Goal: Communication & Community: Answer question/provide support

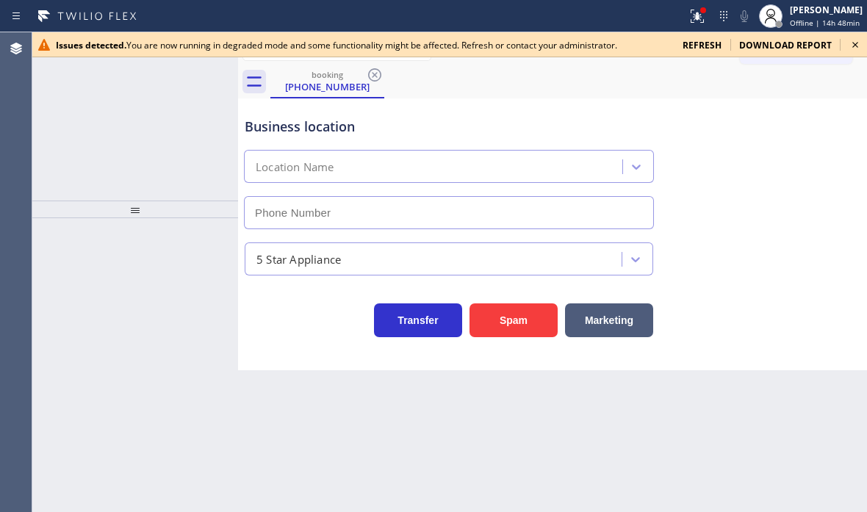
type input "[PHONE_NUMBER]"
click at [853, 44] on icon at bounding box center [855, 45] width 18 height 18
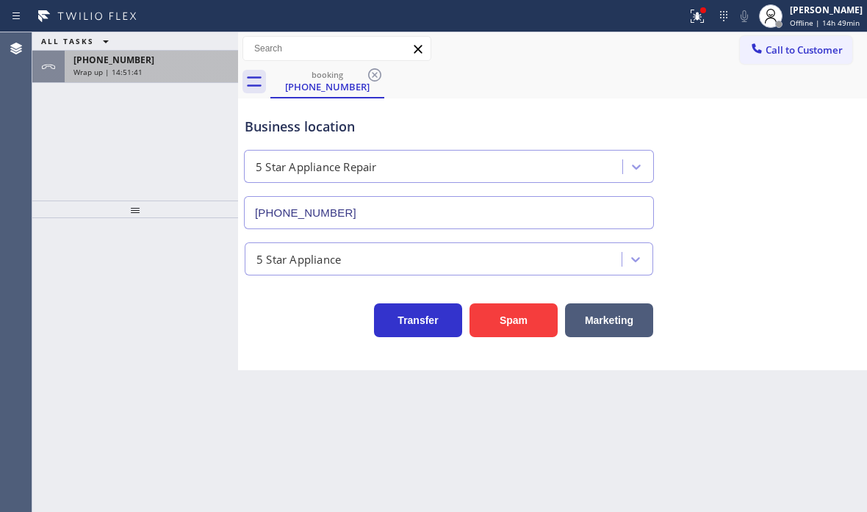
click at [190, 65] on div "[PHONE_NUMBER]" at bounding box center [151, 60] width 156 height 12
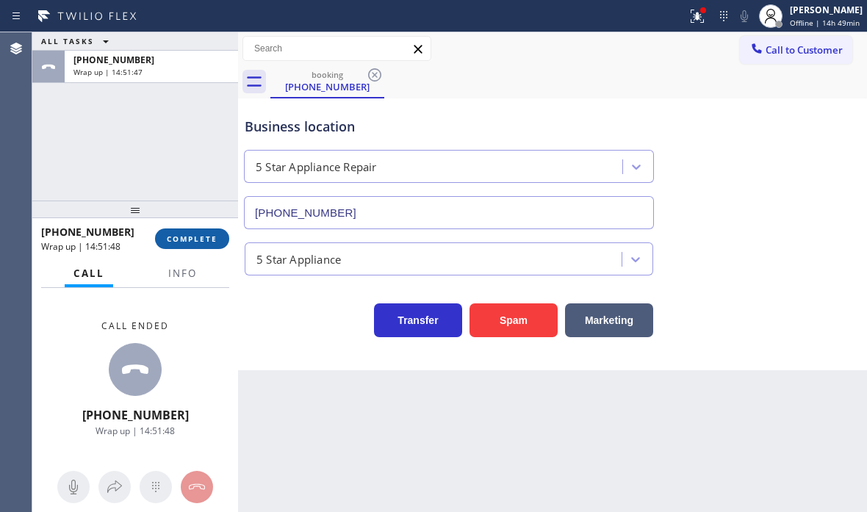
click at [193, 239] on span "COMPLETE" at bounding box center [192, 239] width 51 height 10
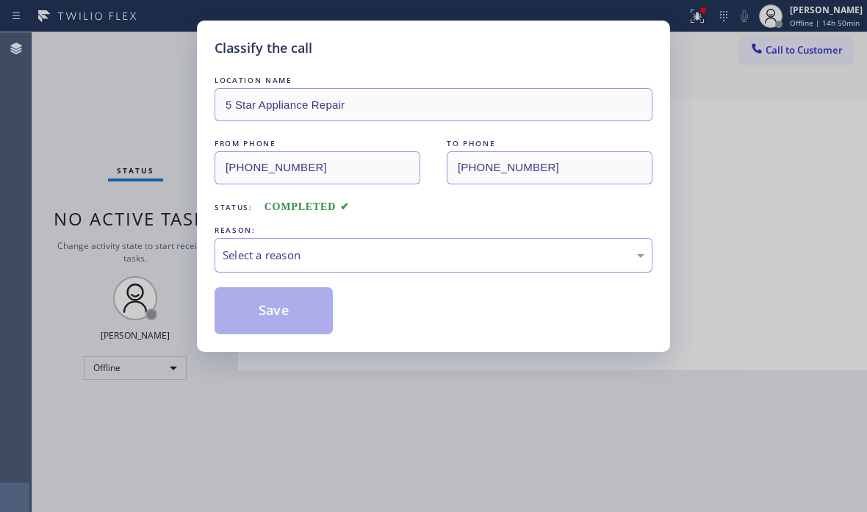
click at [380, 259] on div "Select a reason" at bounding box center [434, 255] width 422 height 17
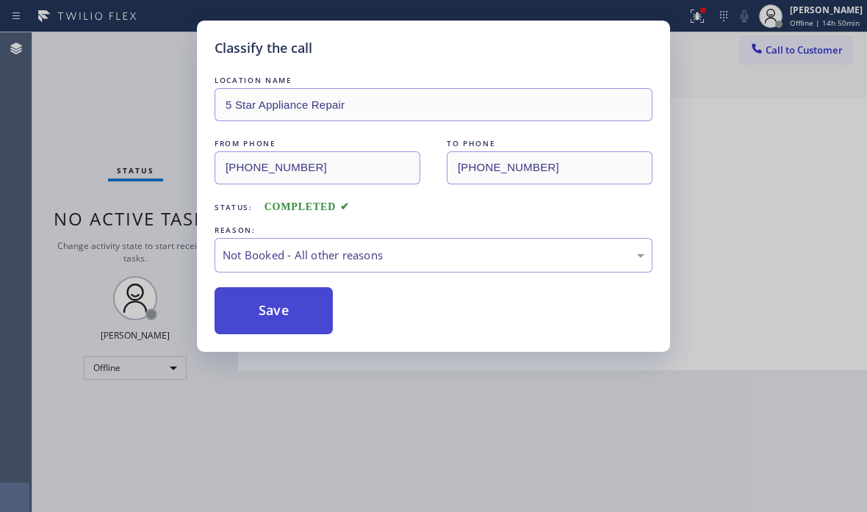
click at [258, 314] on button "Save" at bounding box center [273, 310] width 118 height 47
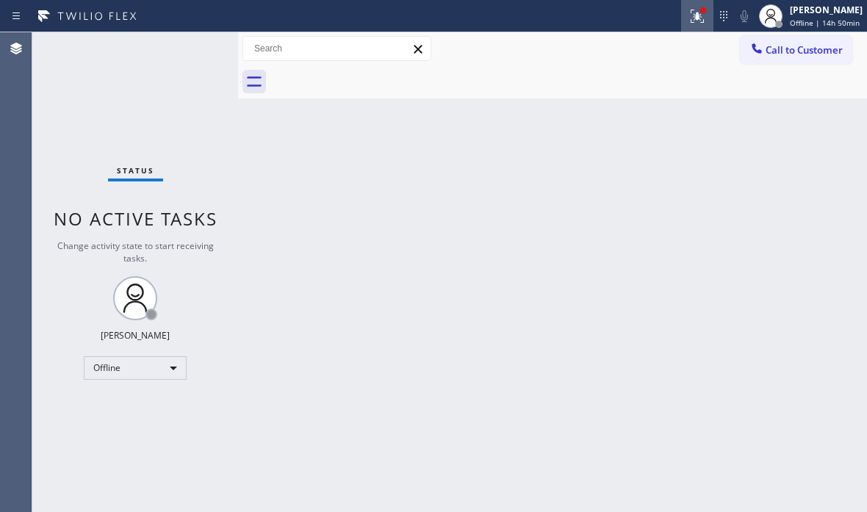
click at [688, 19] on icon at bounding box center [697, 16] width 18 height 18
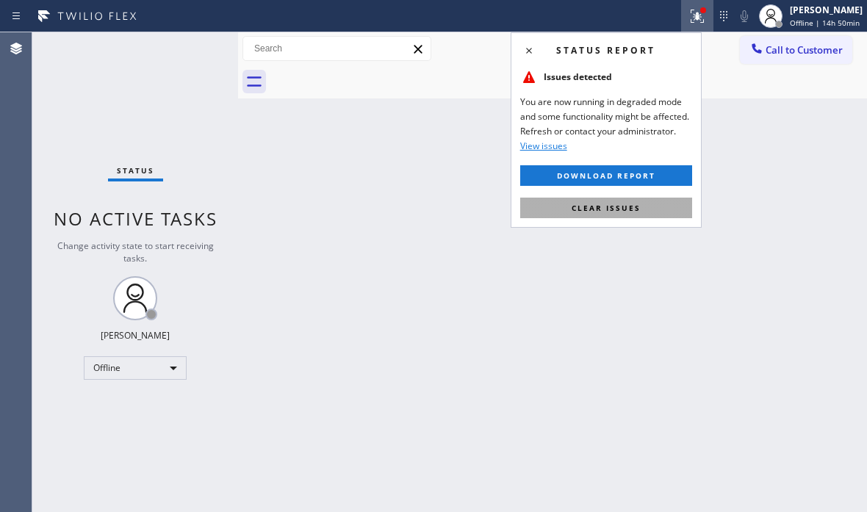
click at [601, 214] on button "Clear issues" at bounding box center [606, 208] width 172 height 21
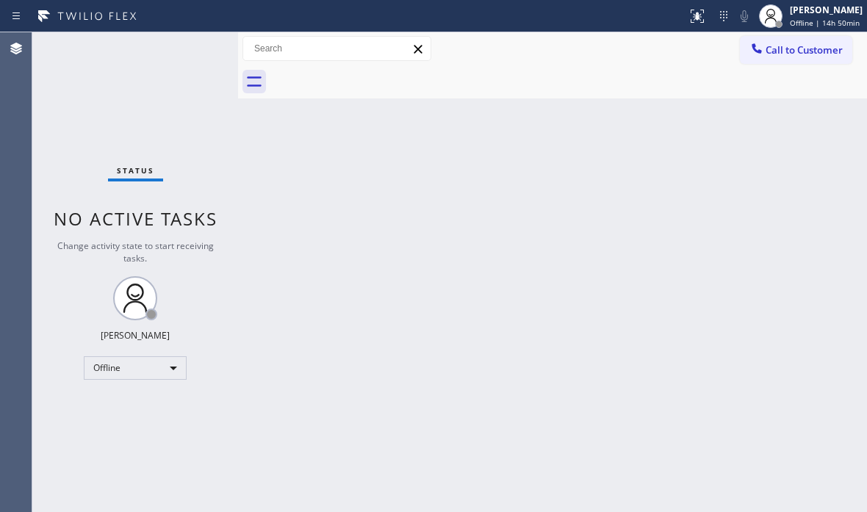
click at [555, 195] on div "Back to Dashboard Change Sender ID Customers Technicians Select a contact Outbo…" at bounding box center [552, 272] width 629 height 480
click at [690, 181] on div "Back to Dashboard Change Sender ID Customers Technicians Select a contact Outbo…" at bounding box center [552, 272] width 629 height 480
click at [178, 369] on div "Offline" at bounding box center [135, 368] width 103 height 24
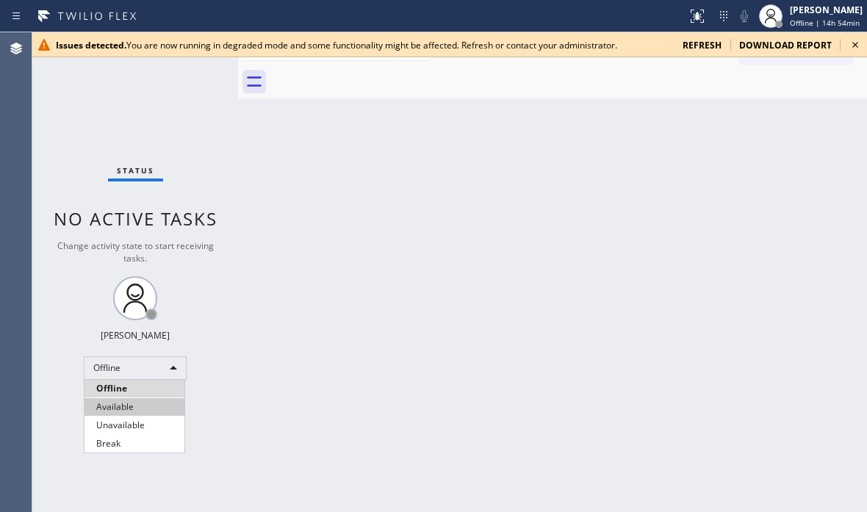
click at [107, 408] on li "Available" at bounding box center [134, 407] width 100 height 18
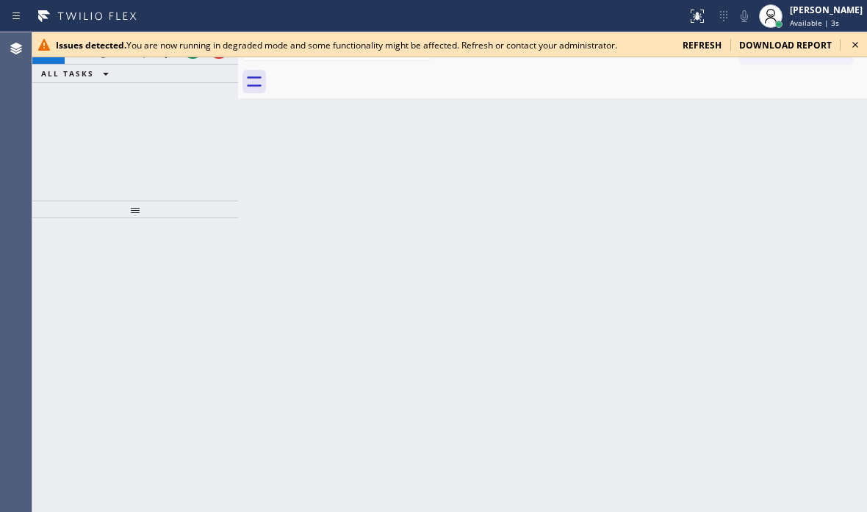
click at [858, 44] on icon at bounding box center [855, 45] width 18 height 18
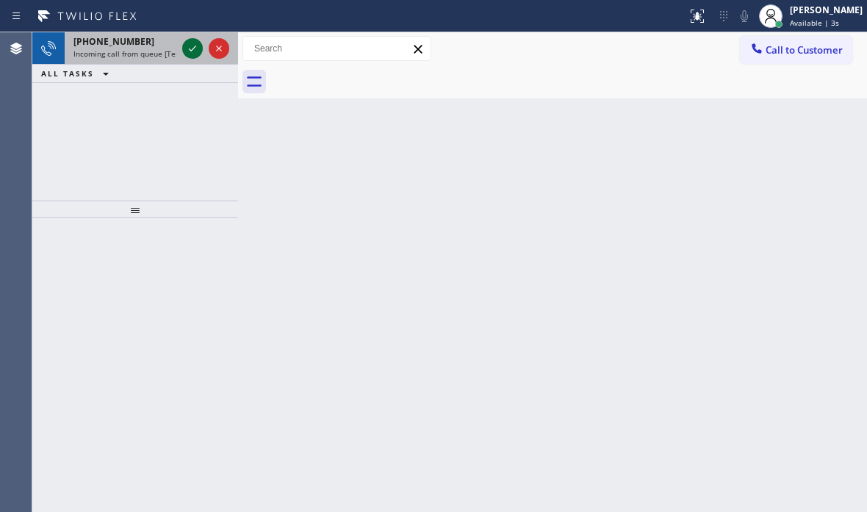
click at [194, 51] on icon at bounding box center [193, 49] width 18 height 18
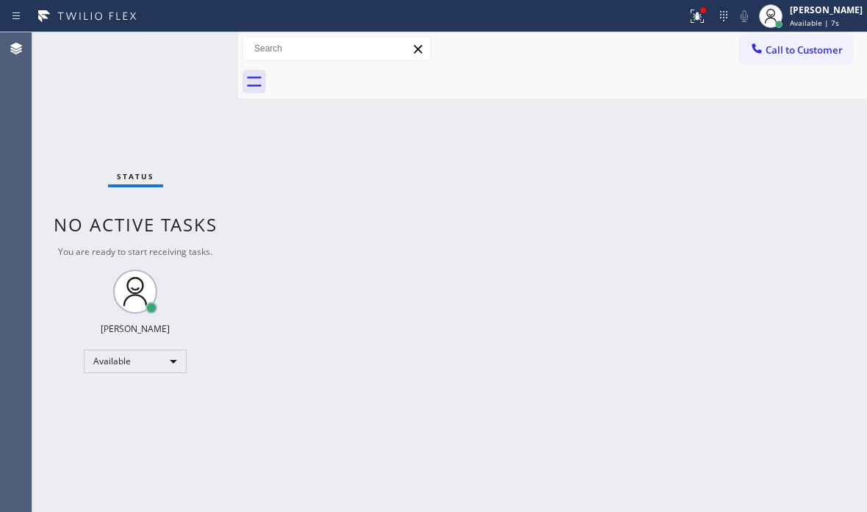
click at [192, 48] on div "Status No active tasks You are ready to start receiving tasks. [PERSON_NAME] Av…" at bounding box center [135, 272] width 206 height 480
drag, startPoint x: 192, startPoint y: 48, endPoint x: 173, endPoint y: 121, distance: 75.0
click at [192, 51] on div "Status No active tasks You are ready to start receiving tasks. [PERSON_NAME] Av…" at bounding box center [135, 272] width 206 height 480
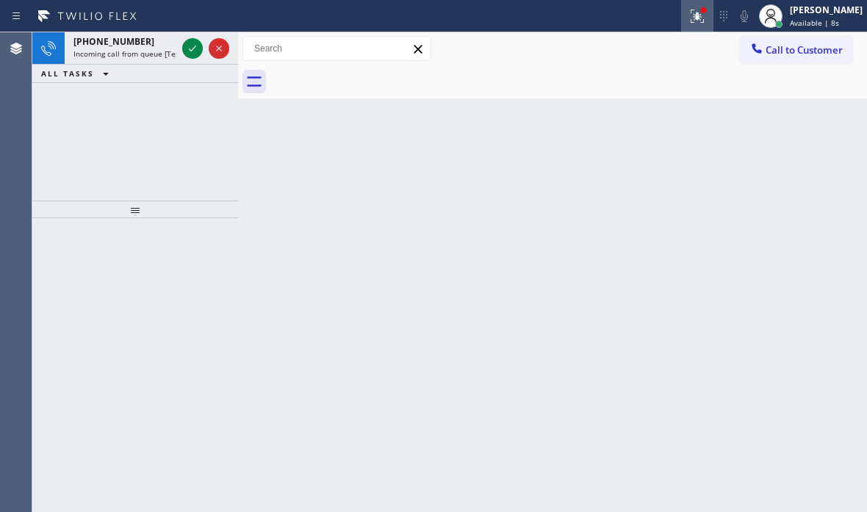
click at [690, 18] on icon at bounding box center [694, 15] width 9 height 10
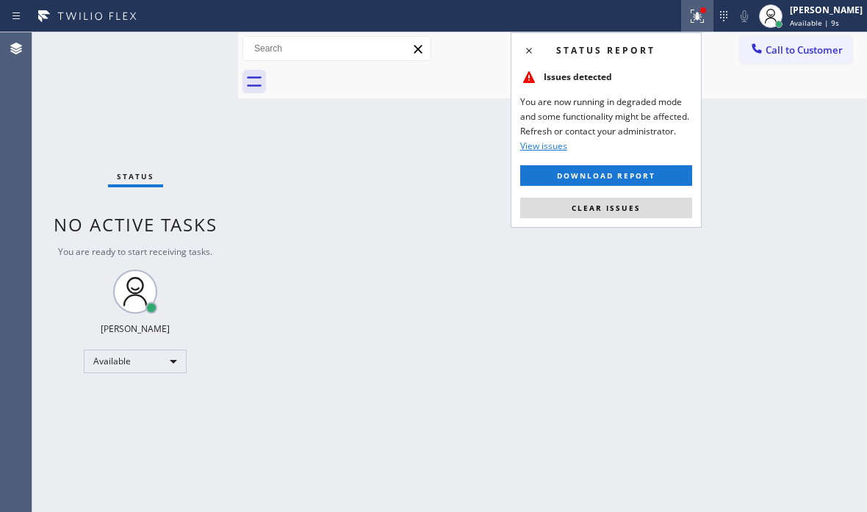
click at [179, 39] on div "Status No active tasks You are ready to start receiving tasks. [PERSON_NAME] Av…" at bounding box center [135, 272] width 206 height 480
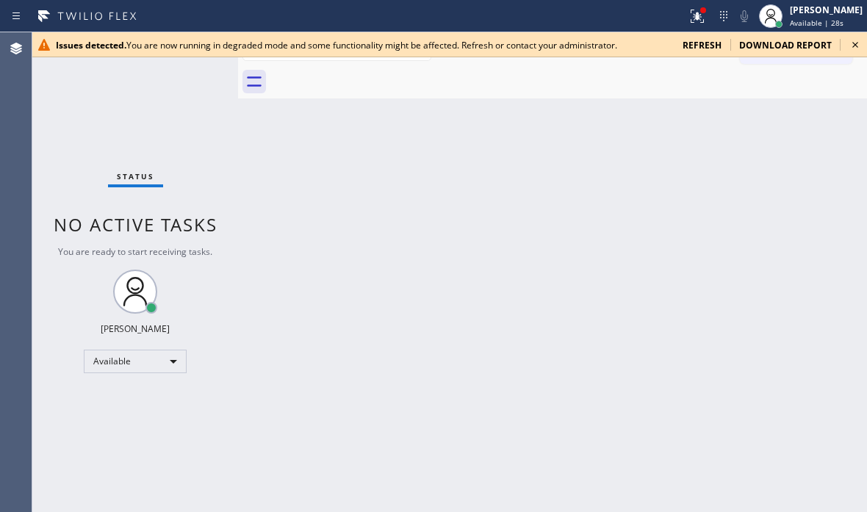
click at [851, 43] on icon at bounding box center [855, 45] width 18 height 18
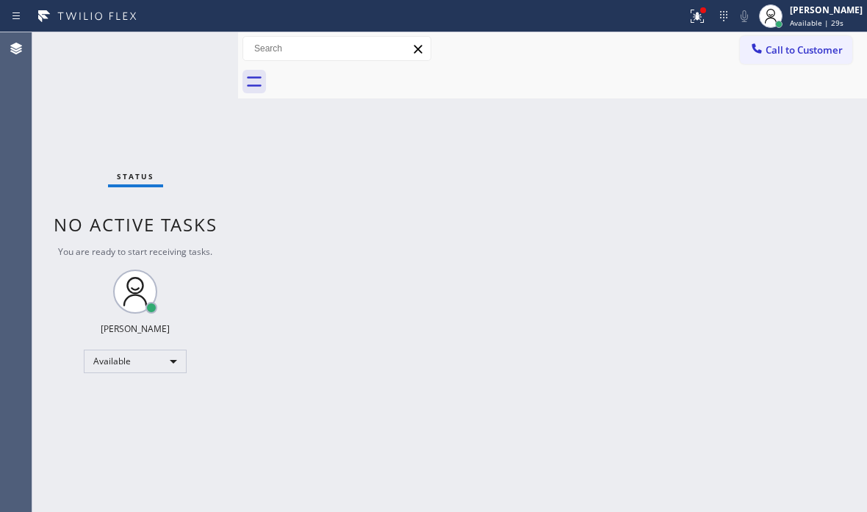
click at [172, 54] on div "Status No active tasks You are ready to start receiving tasks. [PERSON_NAME] Av…" at bounding box center [135, 272] width 206 height 480
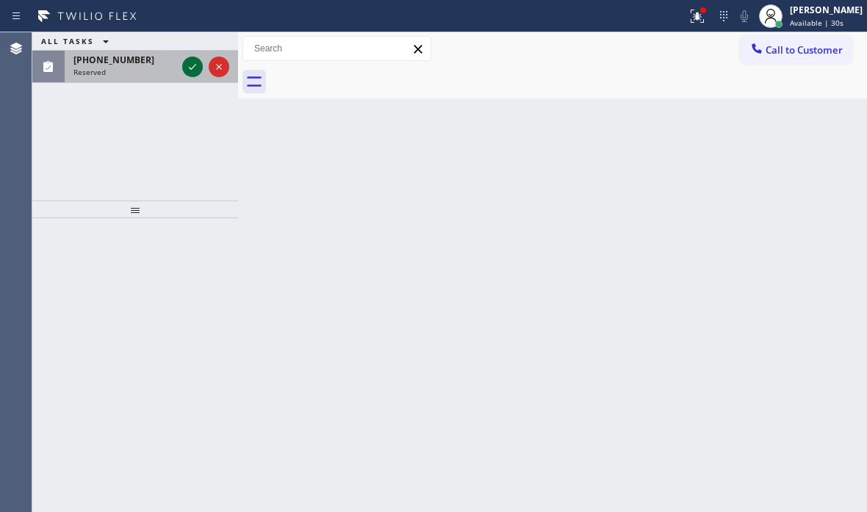
click at [193, 73] on icon at bounding box center [193, 67] width 18 height 18
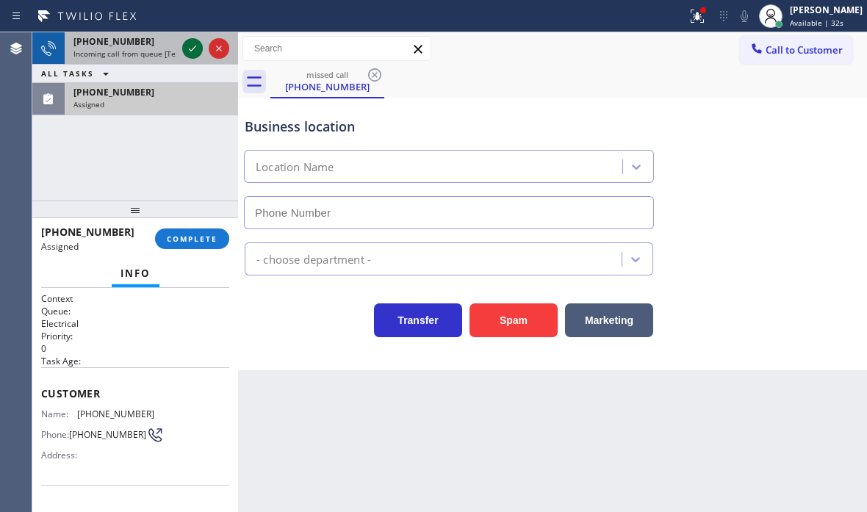
type input "(949) 732-1272"
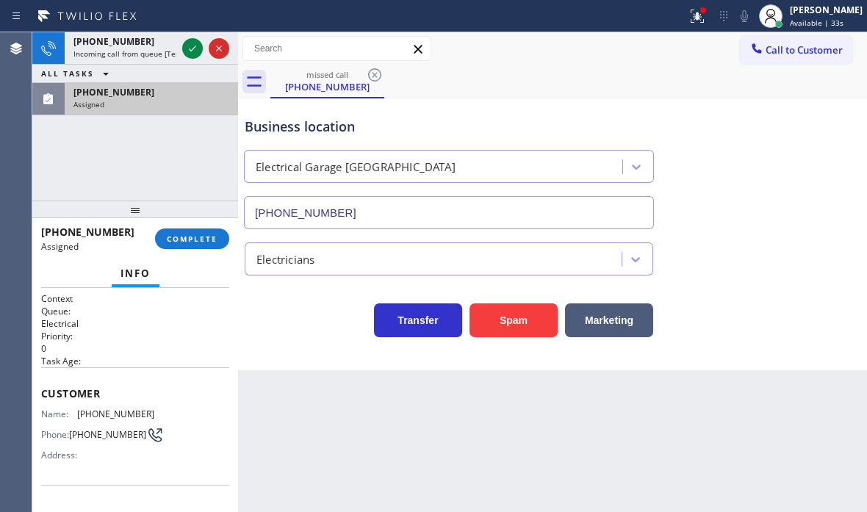
click at [194, 47] on div "+16503083151 Incoming call from queue [Test] All ALL TASKS ALL TASKS ACTIVE TAS…" at bounding box center [135, 73] width 206 height 83
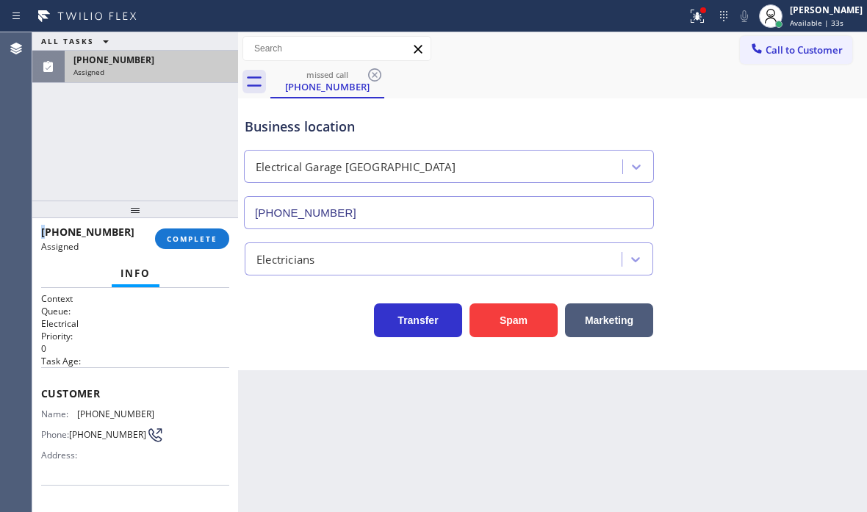
click at [194, 48] on div "ALL TASKS ALL TASKS ACTIVE TASKS TASKS IN WRAP UP" at bounding box center [135, 41] width 206 height 18
click at [187, 44] on div "ALL TASKS ALL TASKS ACTIVE TASKS TASKS IN WRAP UP" at bounding box center [135, 41] width 206 height 18
click at [188, 44] on div "ALL TASKS ALL TASKS ACTIVE TASKS TASKS IN WRAP UP" at bounding box center [135, 41] width 206 height 18
click at [192, 43] on div "ALL TASKS ALL TASKS ACTIVE TASKS TASKS IN WRAP UP" at bounding box center [135, 41] width 206 height 18
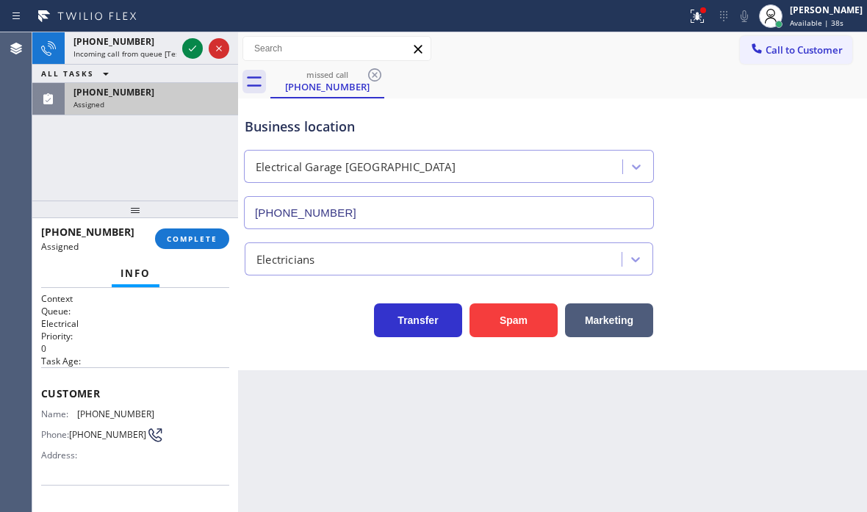
drag, startPoint x: 685, startPoint y: 18, endPoint x: 648, endPoint y: 29, distance: 39.0
click at [690, 18] on icon at bounding box center [694, 15] width 9 height 10
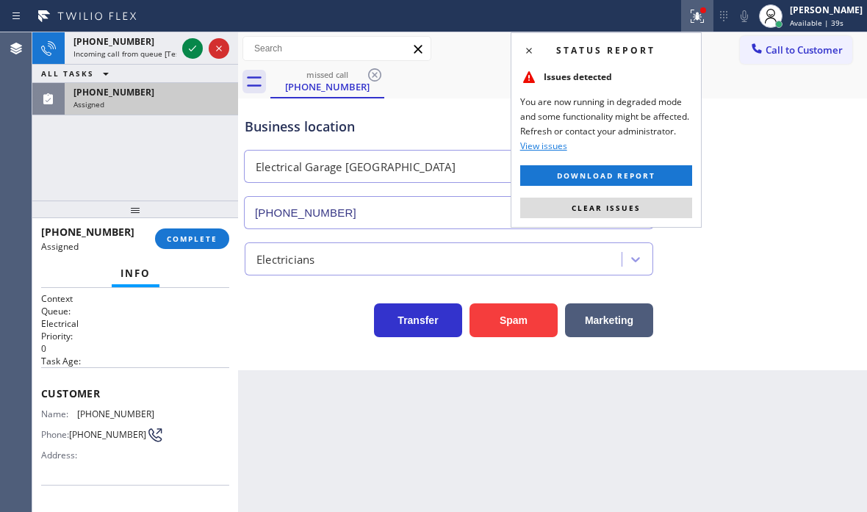
drag, startPoint x: 590, startPoint y: 206, endPoint x: 291, endPoint y: 119, distance: 311.2
click at [574, 200] on button "Clear issues" at bounding box center [606, 208] width 172 height 21
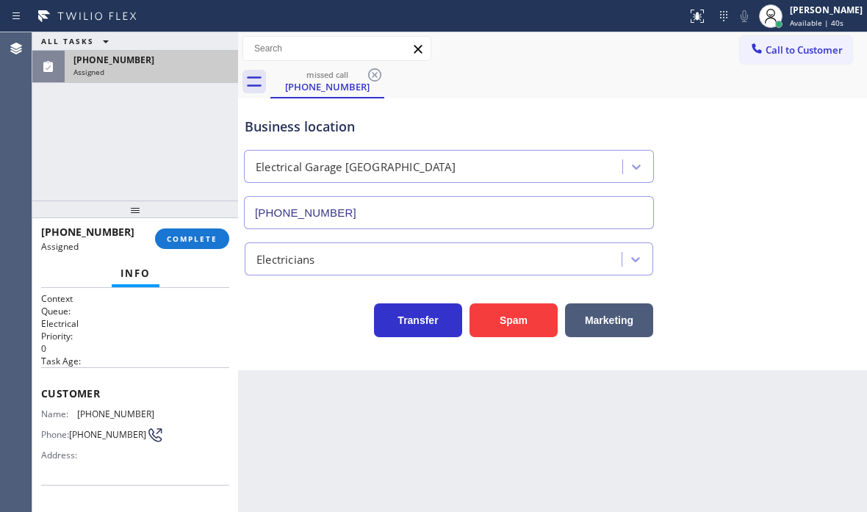
click at [185, 44] on div "ALL TASKS ALL TASKS ACTIVE TASKS TASKS IN WRAP UP (619) 212-8032 Assigned" at bounding box center [135, 57] width 206 height 51
click at [186, 44] on div "ALL TASKS ALL TASKS ACTIVE TASKS TASKS IN WRAP UP (619) 212-8032 Assigned" at bounding box center [135, 57] width 206 height 51
click at [186, 44] on div "ALL TASKS ALL TASKS ACTIVE TASKS TASKS IN WRAP UP" at bounding box center [135, 41] width 206 height 18
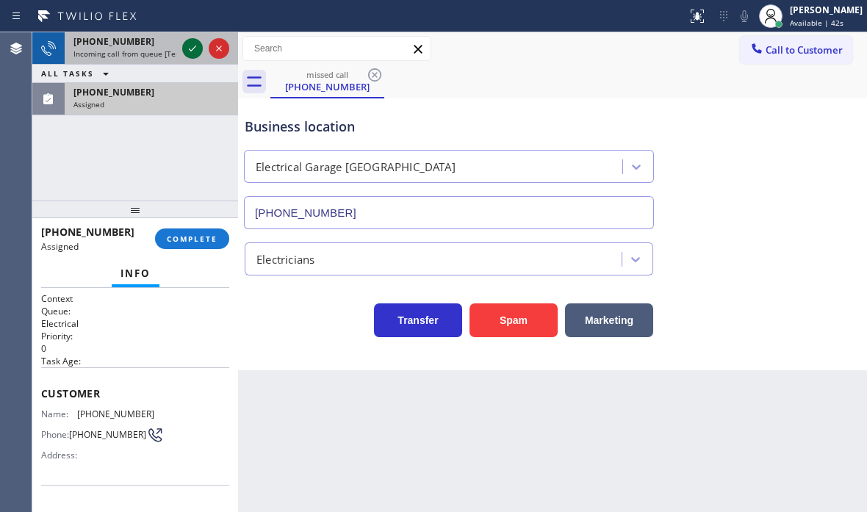
click at [189, 51] on icon at bounding box center [193, 49] width 18 height 18
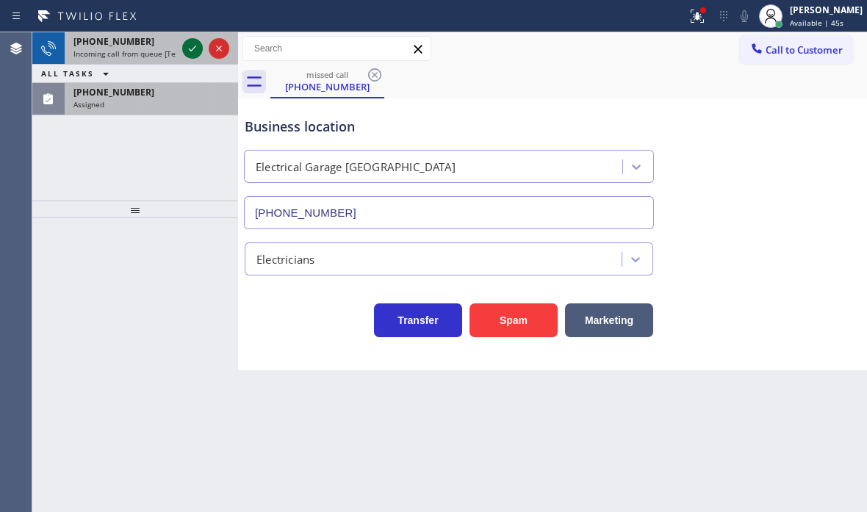
click at [187, 48] on icon at bounding box center [193, 49] width 18 height 18
click at [198, 46] on icon at bounding box center [193, 49] width 18 height 18
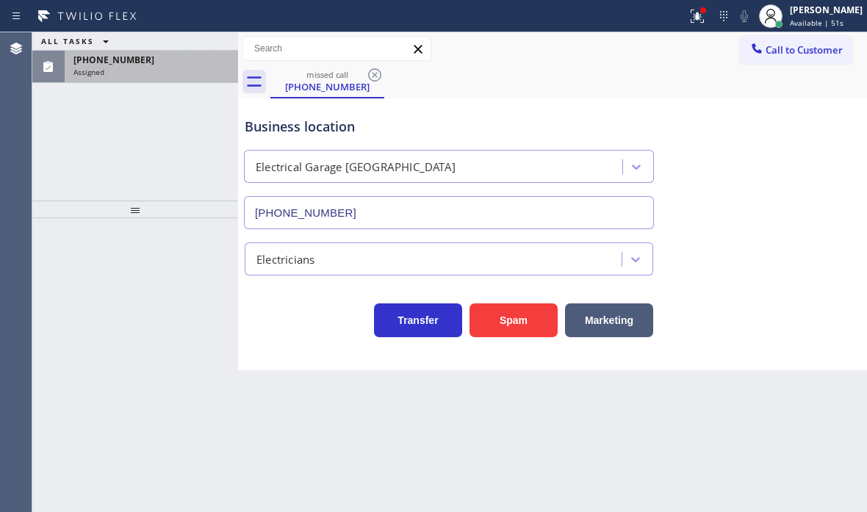
click at [194, 48] on div "ALL TASKS ALL TASKS ACTIVE TASKS TASKS IN WRAP UP" at bounding box center [135, 41] width 206 height 18
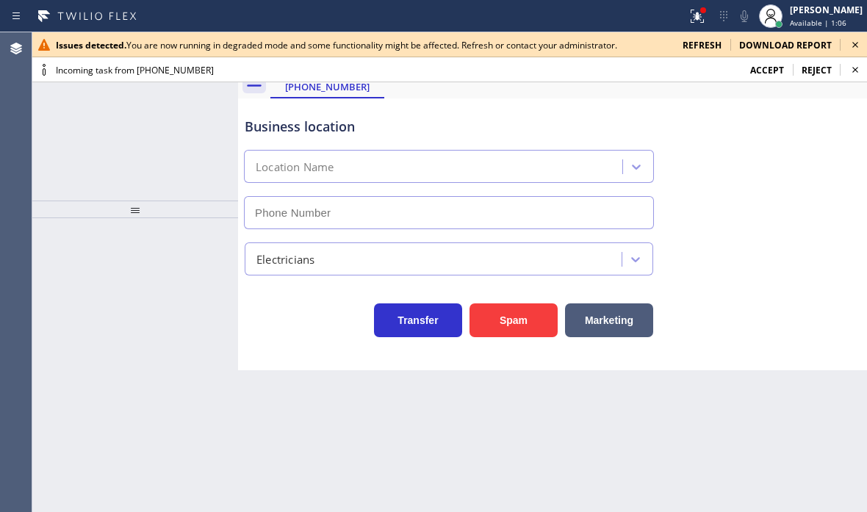
type input "[PHONE_NUMBER]"
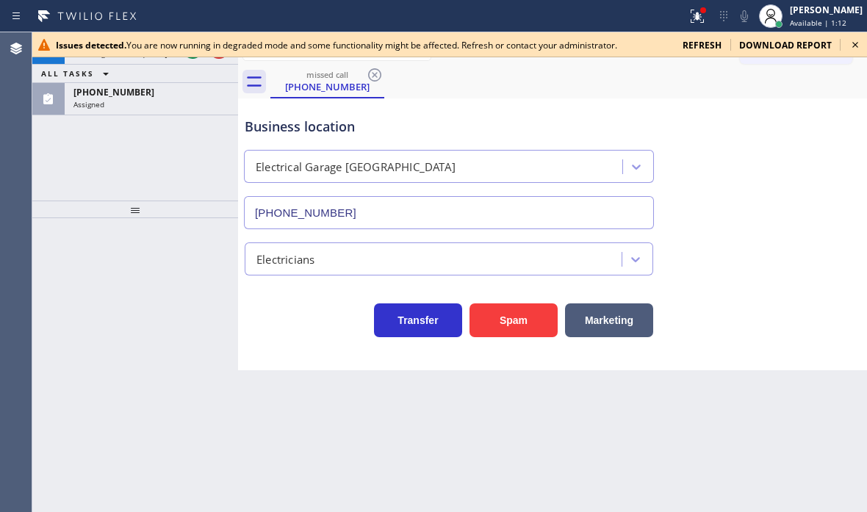
click at [189, 57] on div "Issues detected. You are now running in degraded mode and some functionality mi…" at bounding box center [449, 272] width 834 height 480
click at [189, 57] on div at bounding box center [449, 57] width 834 height 1
click at [854, 48] on icon at bounding box center [855, 45] width 18 height 18
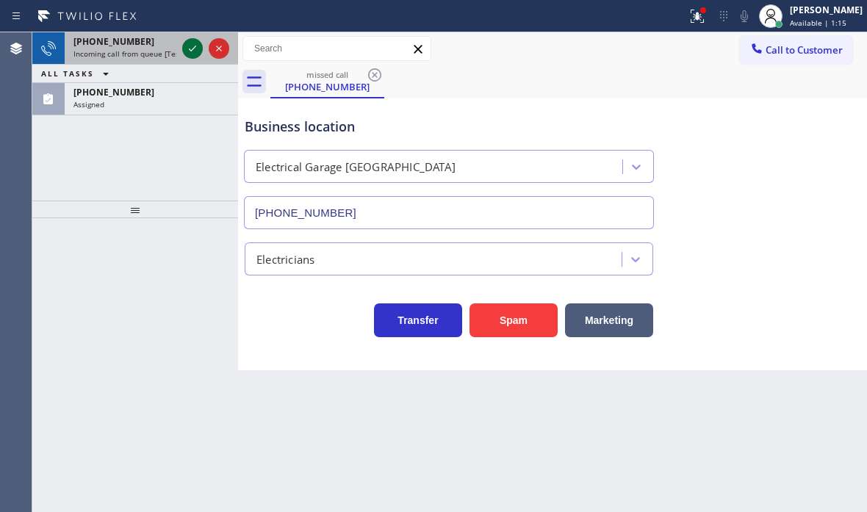
click at [192, 51] on icon at bounding box center [193, 49] width 18 height 18
click at [193, 54] on icon at bounding box center [193, 49] width 18 height 18
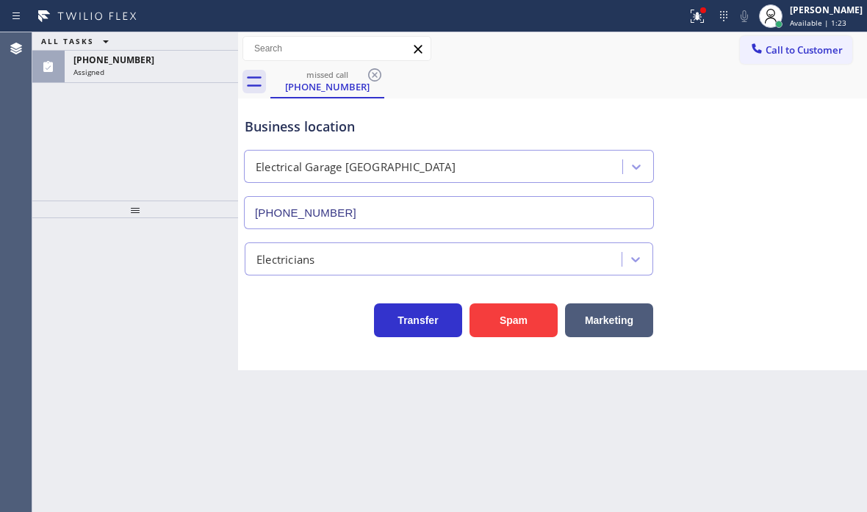
click at [193, 54] on div "[PHONE_NUMBER]" at bounding box center [151, 60] width 156 height 12
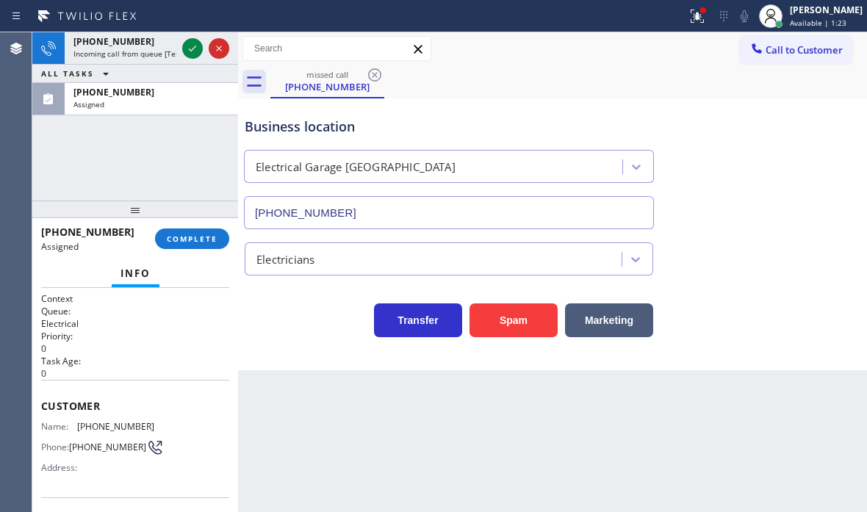
click at [193, 54] on div "[PHONE_NUMBER] Incoming call from queue [Test] All ALL TASKS ALL TASKS ACTIVE T…" at bounding box center [135, 73] width 206 height 83
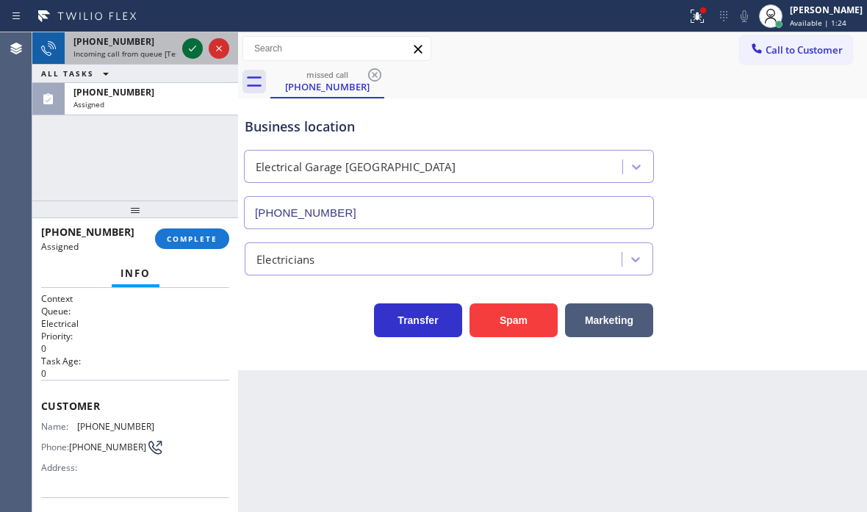
click at [194, 48] on icon at bounding box center [192, 49] width 7 height 6
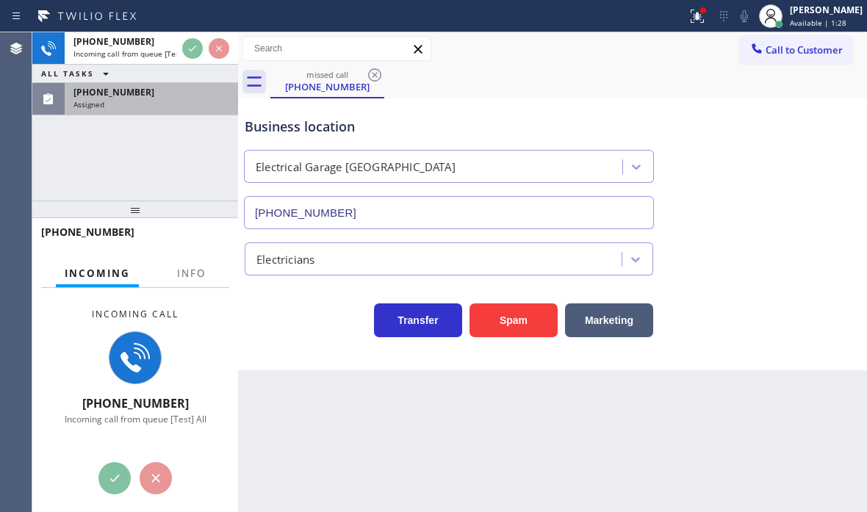
click at [159, 106] on div "Assigned" at bounding box center [151, 104] width 156 height 10
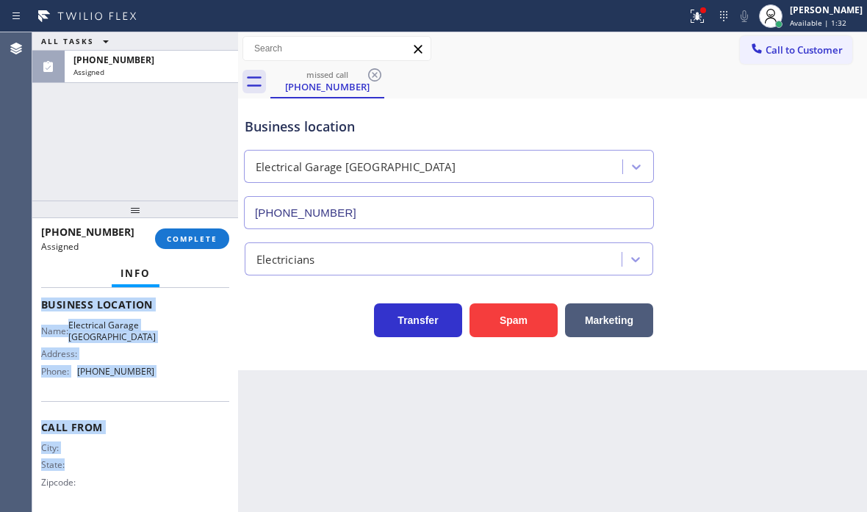
scroll to position [220, 0]
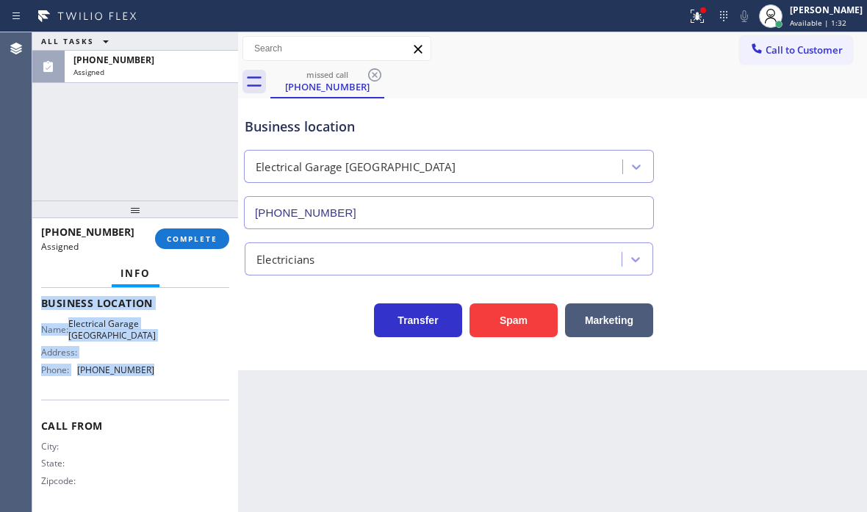
drag, startPoint x: 40, startPoint y: 391, endPoint x: 172, endPoint y: 391, distance: 132.2
click at [172, 391] on div "Context Queue: Electrical Priority: 0 Task Age: [DEMOGRAPHIC_DATA] minute(s) Cu…" at bounding box center [135, 400] width 206 height 224
copy div "Customer Name: [PHONE_NUMBER] Phone: [PHONE_NUMBER] Address: Business location …"
click at [198, 234] on span "COMPLETE" at bounding box center [192, 239] width 51 height 10
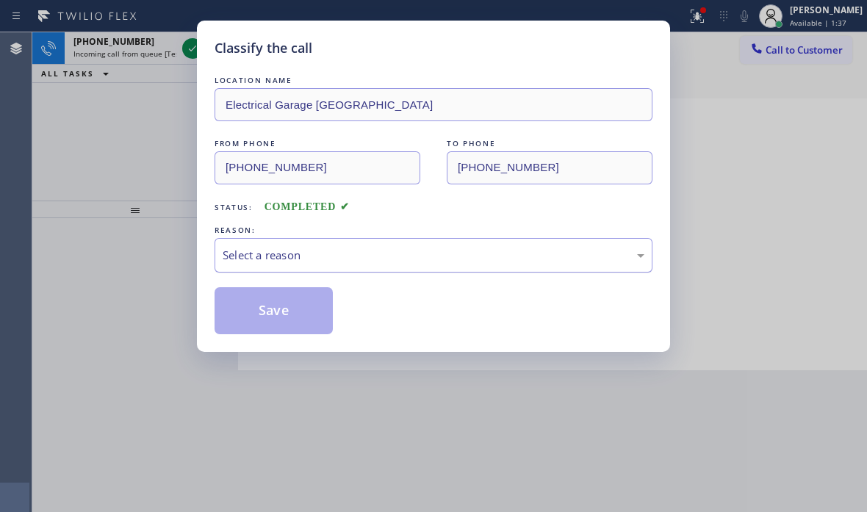
click at [383, 255] on div "Select a reason" at bounding box center [434, 255] width 422 height 17
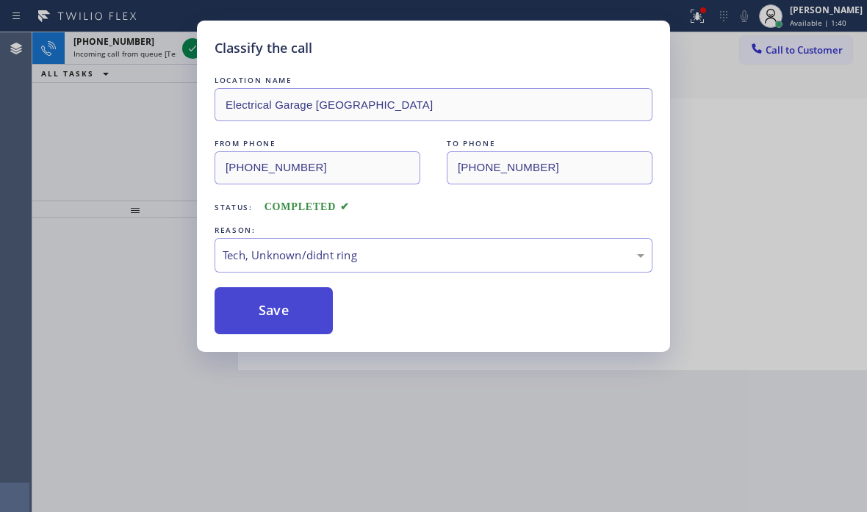
drag, startPoint x: 292, startPoint y: 370, endPoint x: 286, endPoint y: 330, distance: 40.7
drag, startPoint x: 283, startPoint y: 307, endPoint x: 259, endPoint y: 275, distance: 40.0
click at [283, 306] on button "Save" at bounding box center [273, 310] width 118 height 47
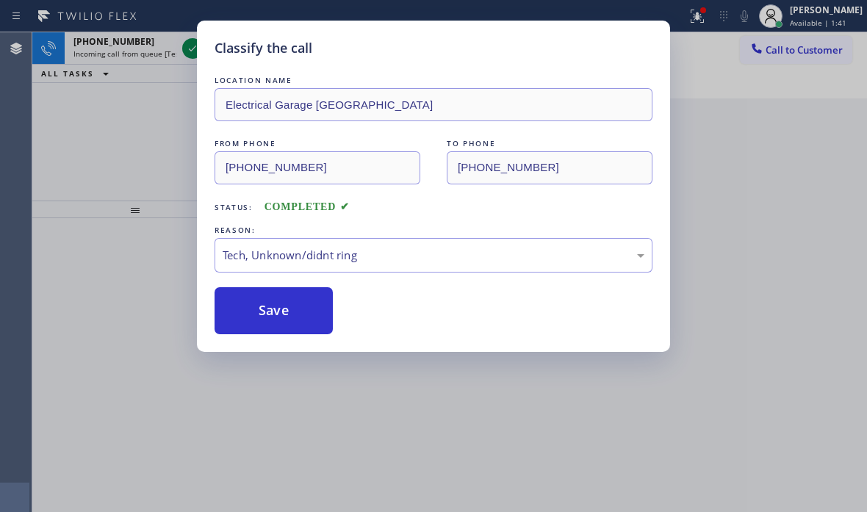
drag, startPoint x: 136, startPoint y: 106, endPoint x: 173, endPoint y: 91, distance: 39.6
click at [147, 101] on div "Classify the call LOCATION NAME Electrical Garage [GEOGRAPHIC_DATA] FROM PHONE …" at bounding box center [433, 256] width 867 height 512
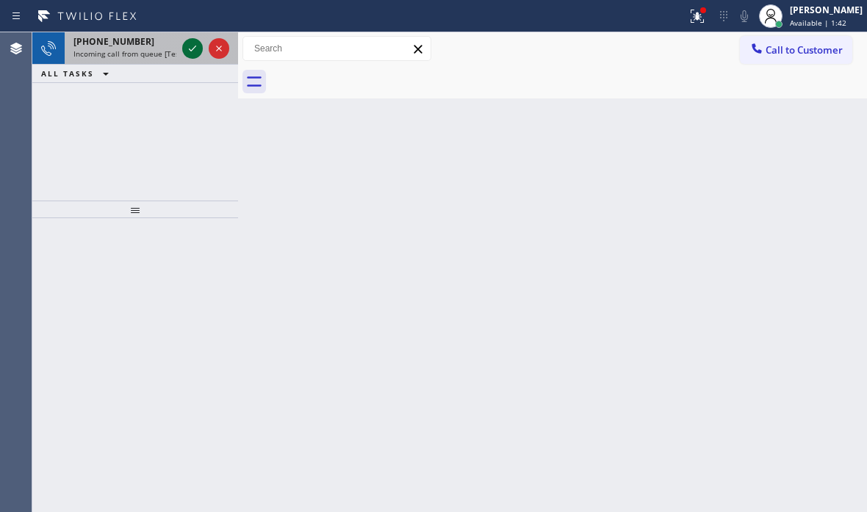
click at [193, 53] on icon at bounding box center [193, 49] width 18 height 18
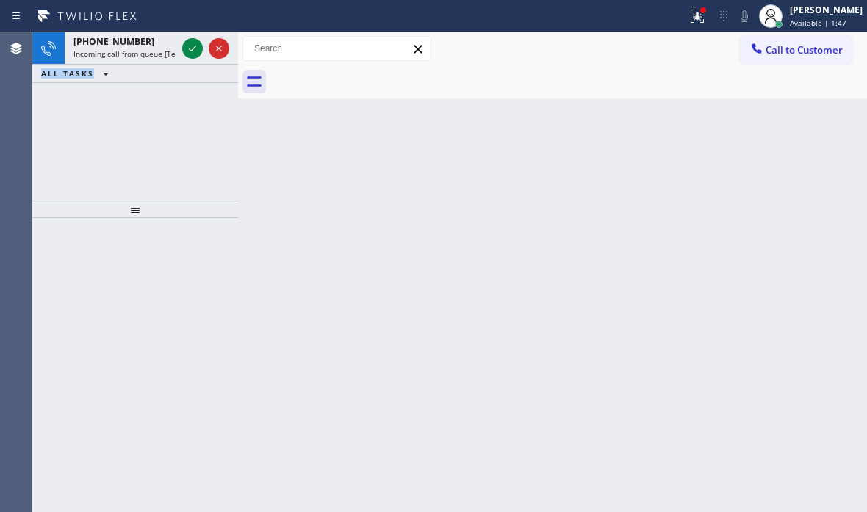
click at [193, 53] on icon at bounding box center [193, 49] width 18 height 18
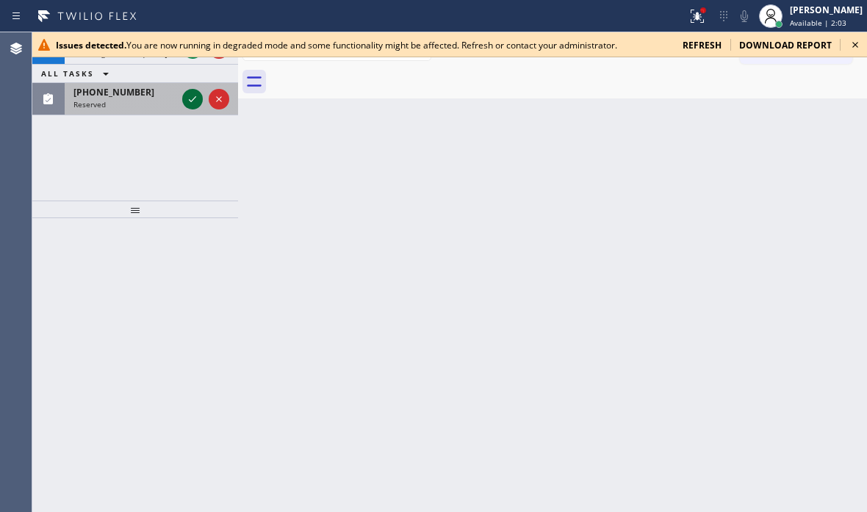
click at [190, 101] on icon at bounding box center [192, 99] width 7 height 6
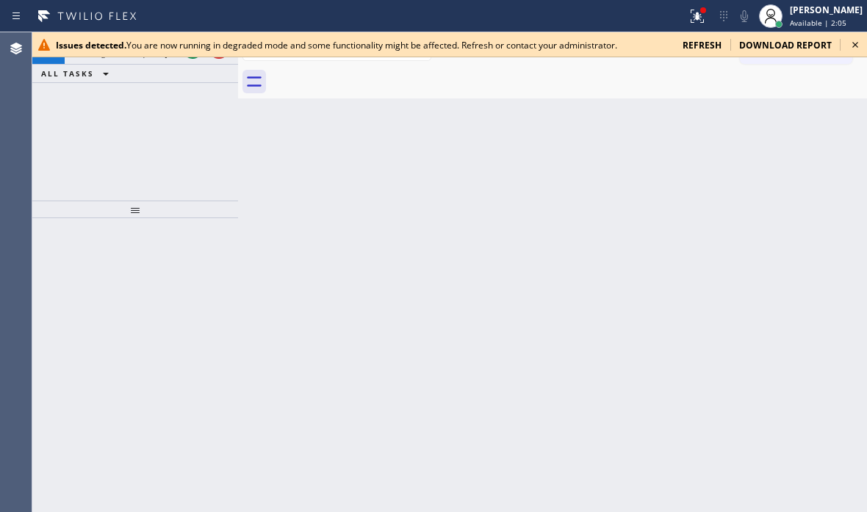
click at [192, 58] on button at bounding box center [192, 48] width 21 height 21
drag, startPoint x: 856, startPoint y: 44, endPoint x: 771, endPoint y: 56, distance: 86.0
click at [855, 46] on icon at bounding box center [855, 45] width 18 height 18
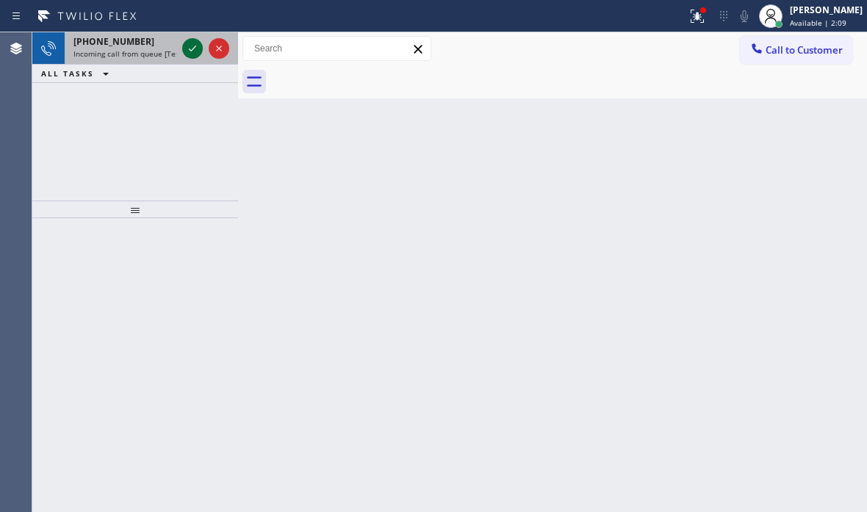
click at [190, 52] on icon at bounding box center [193, 49] width 18 height 18
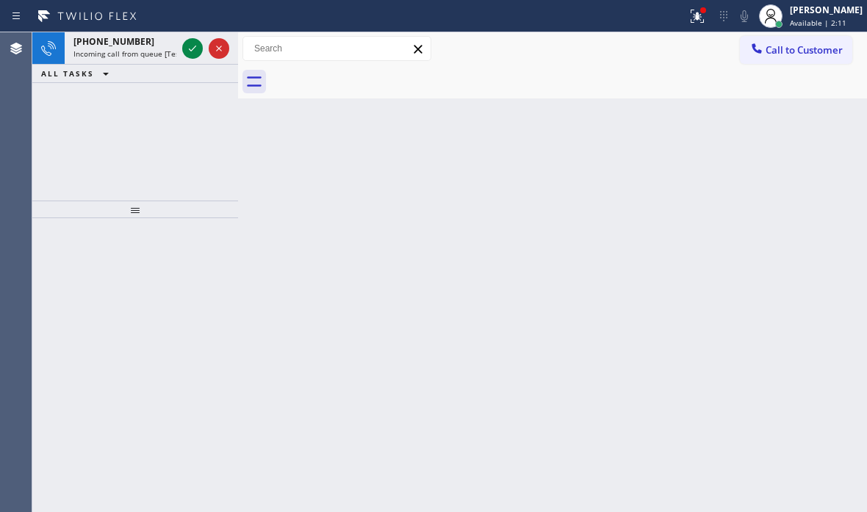
click at [187, 51] on icon at bounding box center [193, 49] width 18 height 18
click at [191, 78] on div "ALL TASKS ALL TASKS ACTIVE TASKS TASKS IN WRAP UP" at bounding box center [135, 74] width 206 height 18
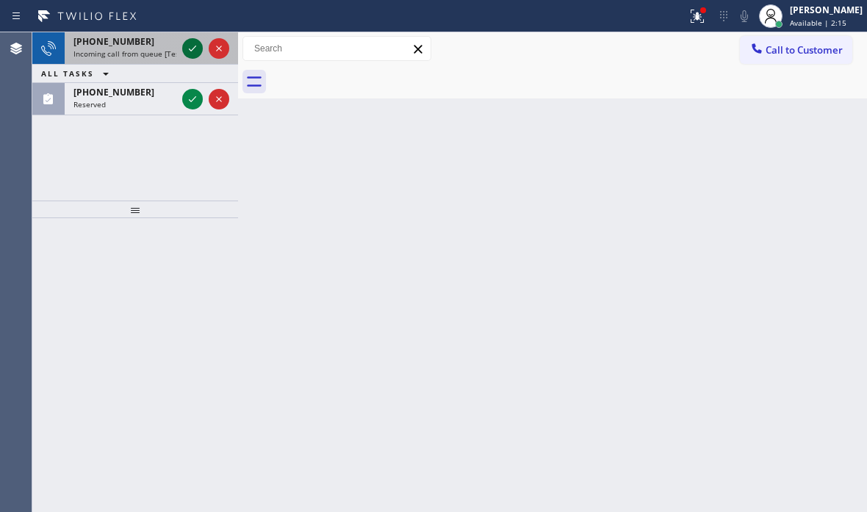
click at [193, 51] on icon at bounding box center [193, 49] width 18 height 18
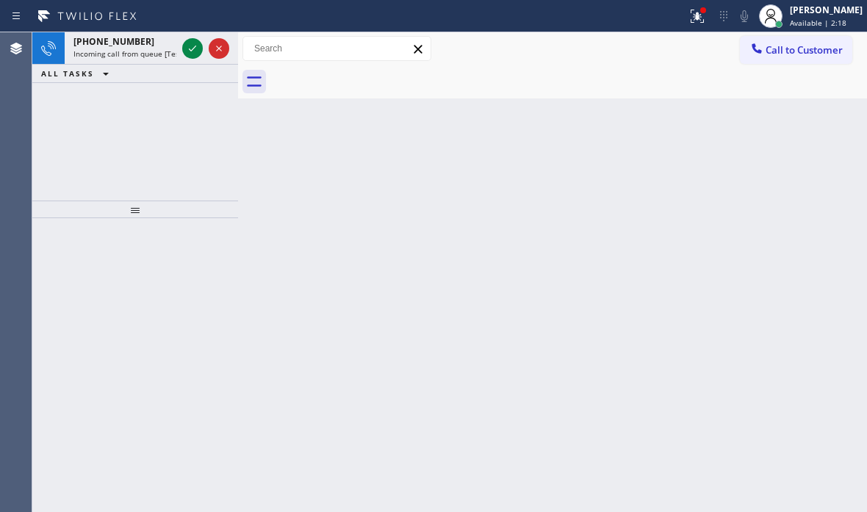
click at [192, 53] on icon at bounding box center [193, 49] width 18 height 18
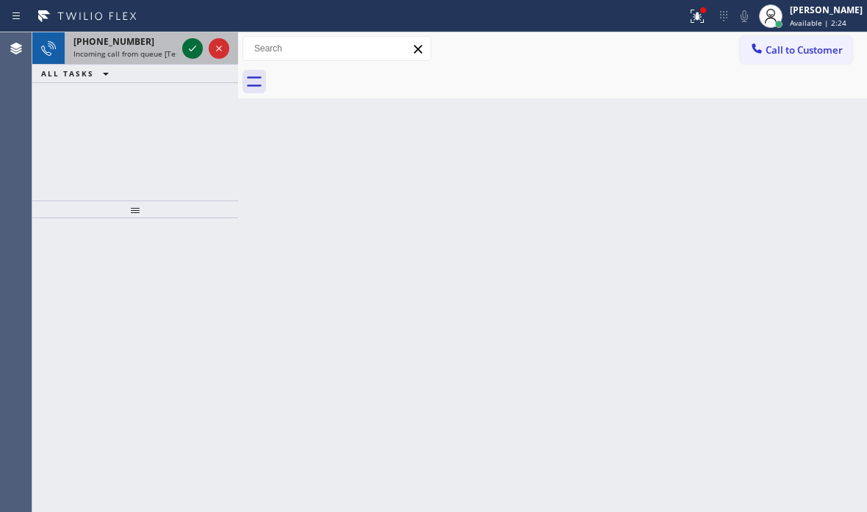
click at [186, 53] on icon at bounding box center [193, 49] width 18 height 18
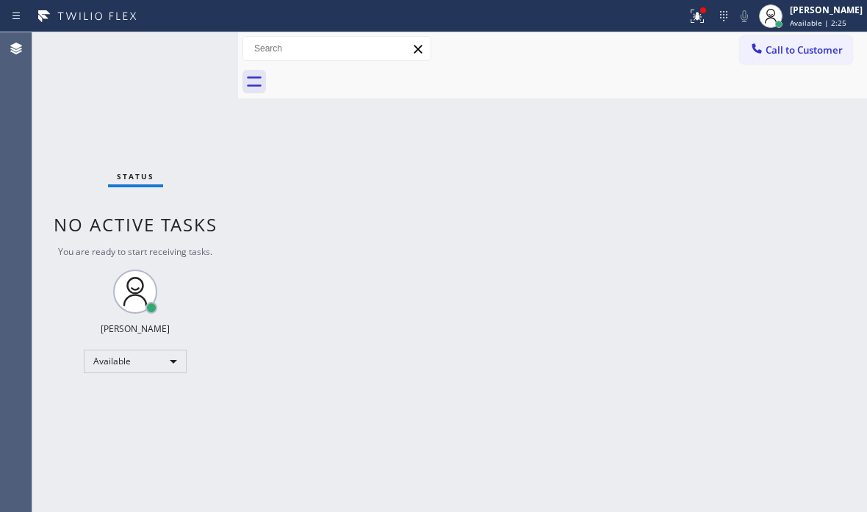
click at [184, 53] on div "Status No active tasks You are ready to start receiving tasks. Judy Mae Saturin…" at bounding box center [135, 272] width 206 height 480
click at [816, 15] on div "[PERSON_NAME]" at bounding box center [826, 10] width 73 height 12
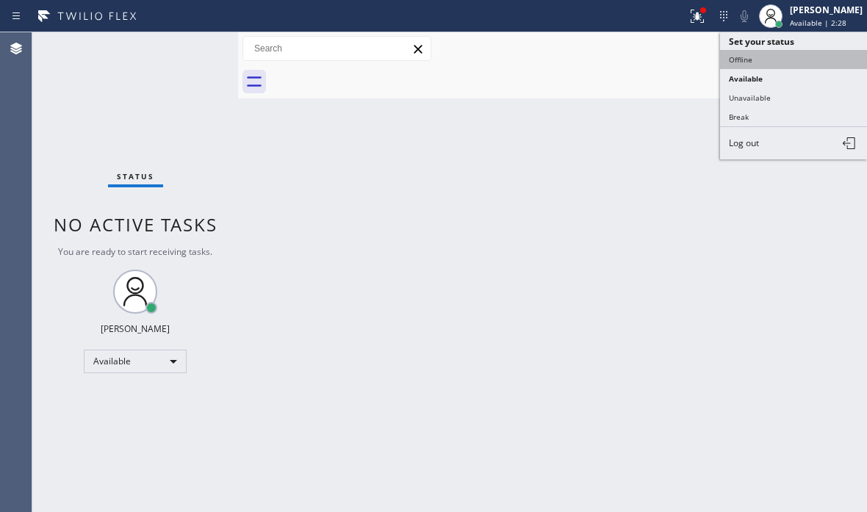
click at [757, 64] on button "Offline" at bounding box center [793, 59] width 147 height 19
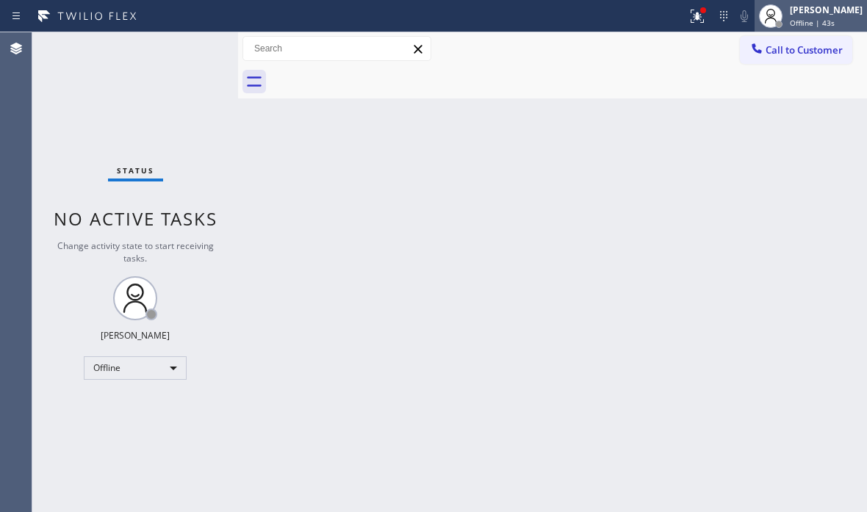
click at [762, 13] on icon at bounding box center [771, 16] width 18 height 18
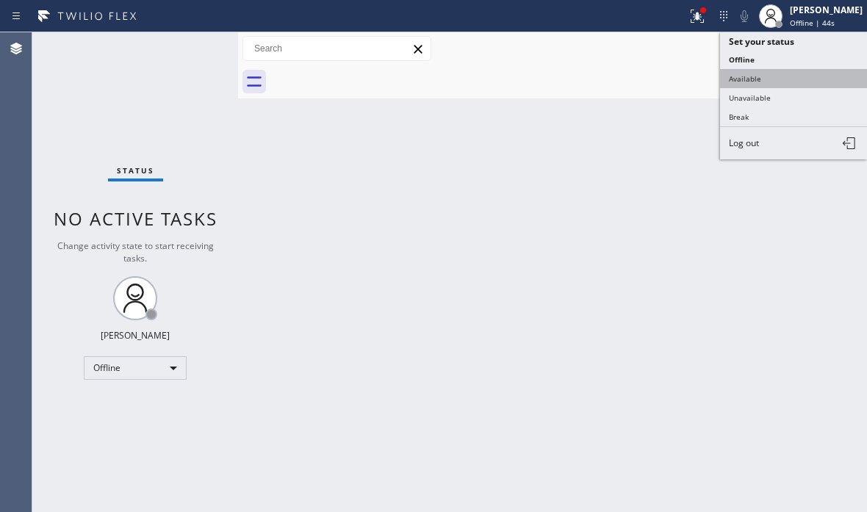
click at [775, 79] on button "Available" at bounding box center [793, 78] width 147 height 19
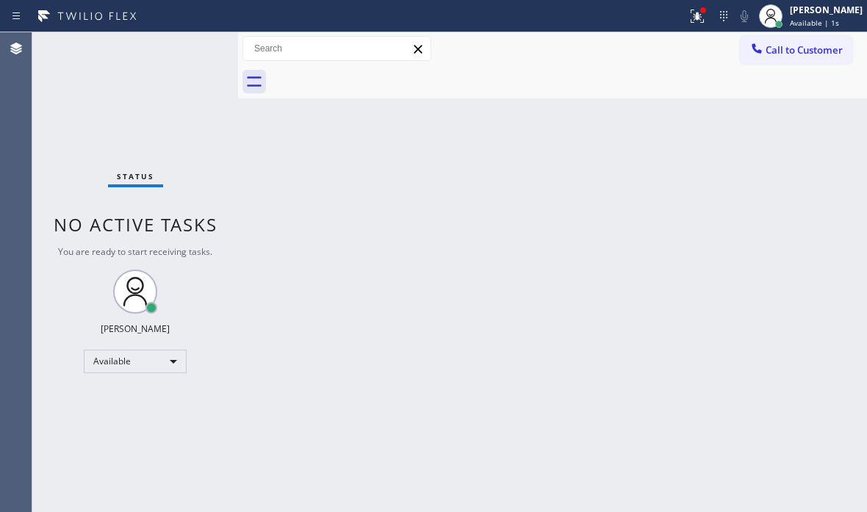
click at [195, 43] on div "Status No active tasks You are ready to start receiving tasks. Judy Mae Saturin…" at bounding box center [135, 272] width 206 height 480
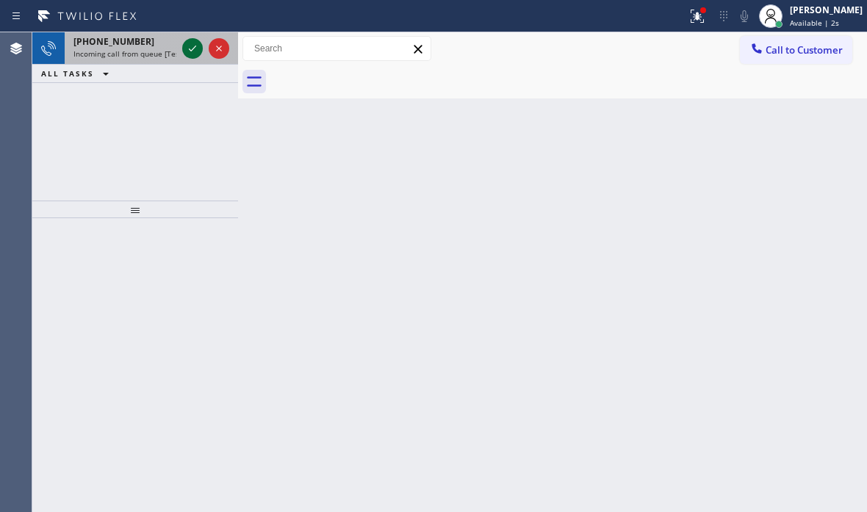
click at [187, 48] on icon at bounding box center [193, 49] width 18 height 18
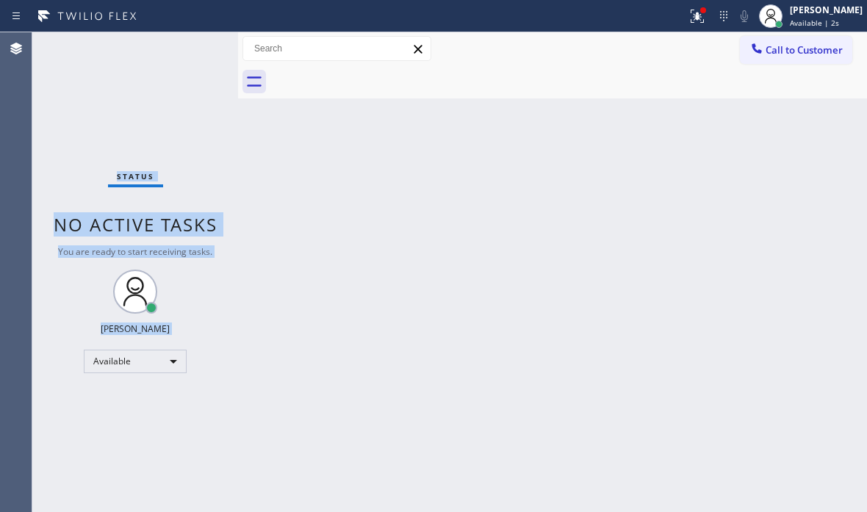
click at [187, 50] on div "Status No active tasks You are ready to start receiving tasks. Judy Mae Saturin…" at bounding box center [135, 272] width 206 height 480
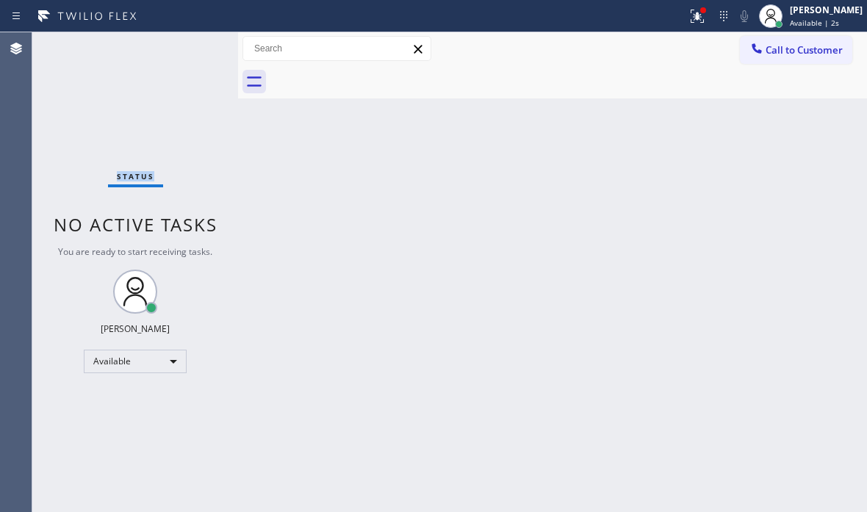
click at [187, 50] on div "Status No active tasks You are ready to start receiving tasks. Judy Mae Saturin…" at bounding box center [135, 272] width 206 height 480
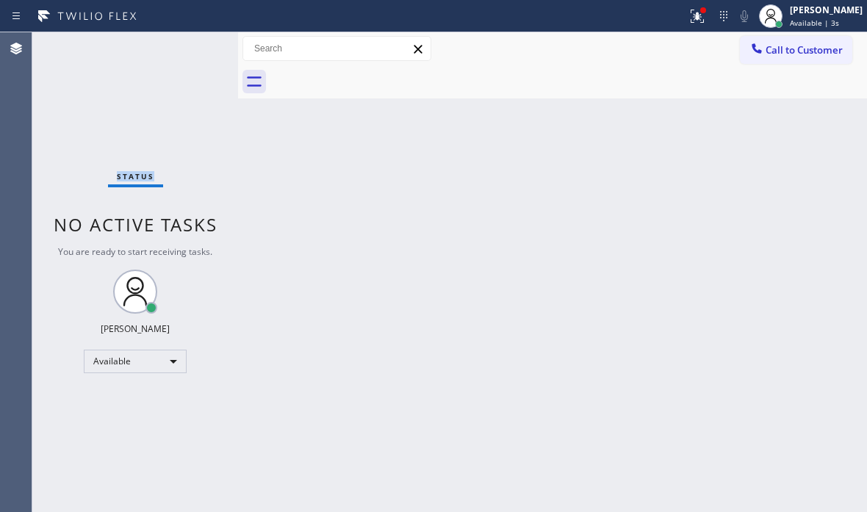
click at [189, 50] on div "Status No active tasks You are ready to start receiving tasks. Judy Mae Saturin…" at bounding box center [135, 272] width 206 height 480
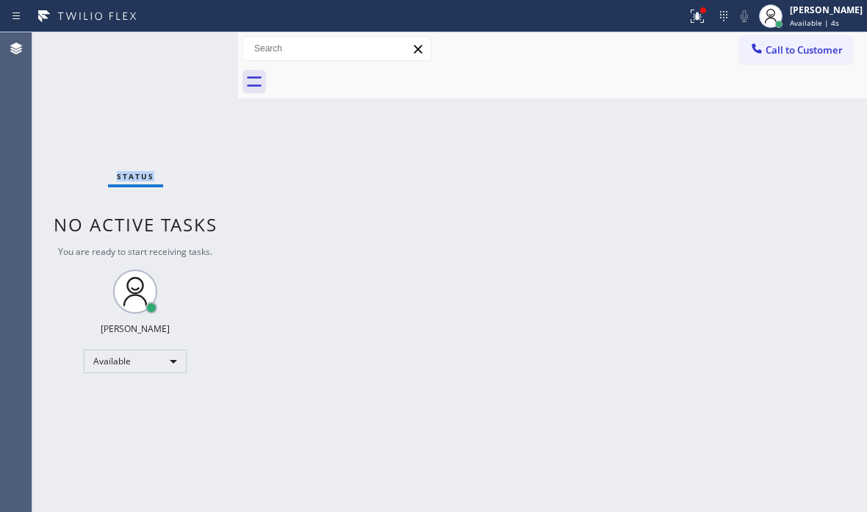
click at [189, 50] on div "Status No active tasks You are ready to start receiving tasks. Judy Mae Saturin…" at bounding box center [135, 272] width 206 height 480
click at [189, 51] on div "Status No active tasks You are ready to start receiving tasks. Judy Mae Saturin…" at bounding box center [135, 272] width 206 height 480
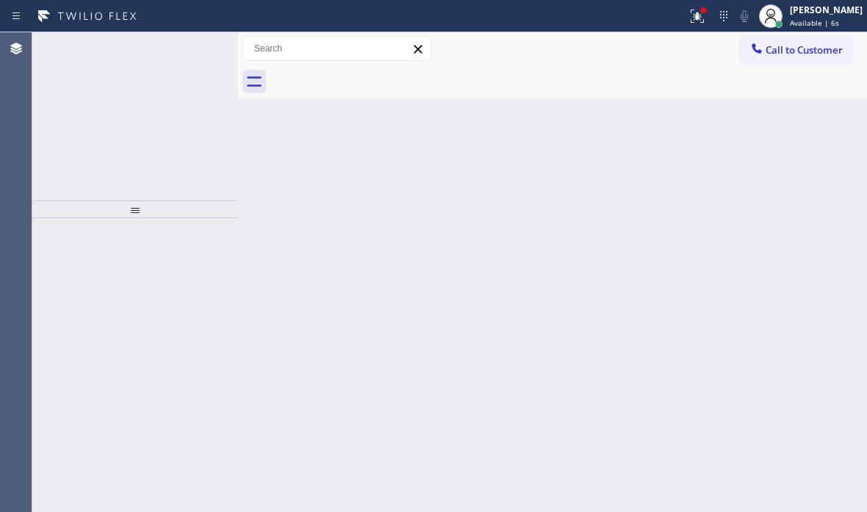
click at [189, 51] on div at bounding box center [205, 67] width 53 height 32
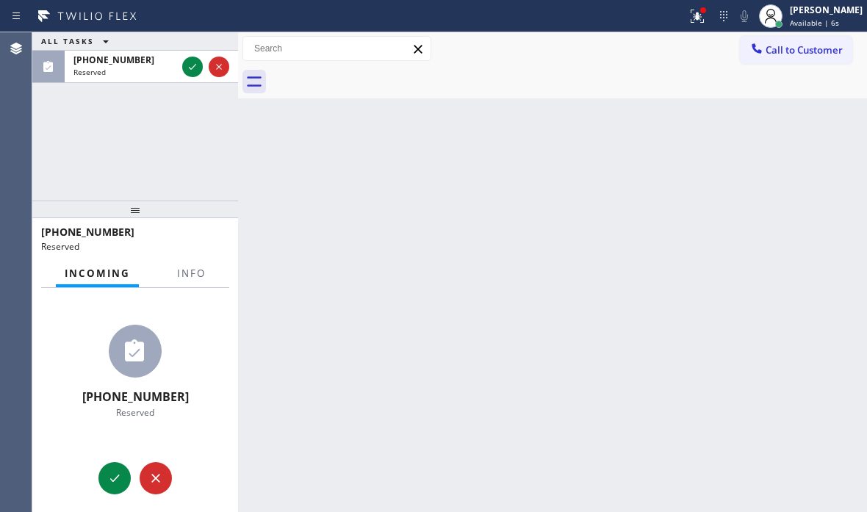
click at [189, 51] on div at bounding box center [205, 67] width 53 height 32
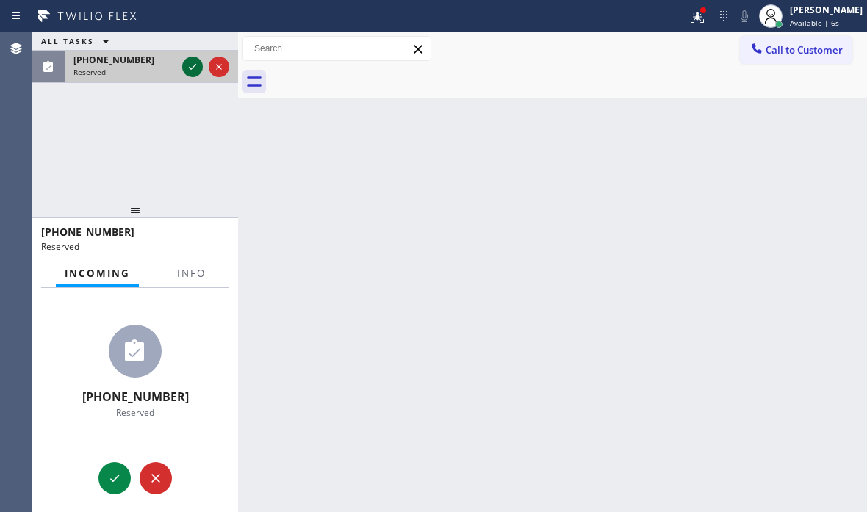
click at [187, 65] on icon at bounding box center [193, 67] width 18 height 18
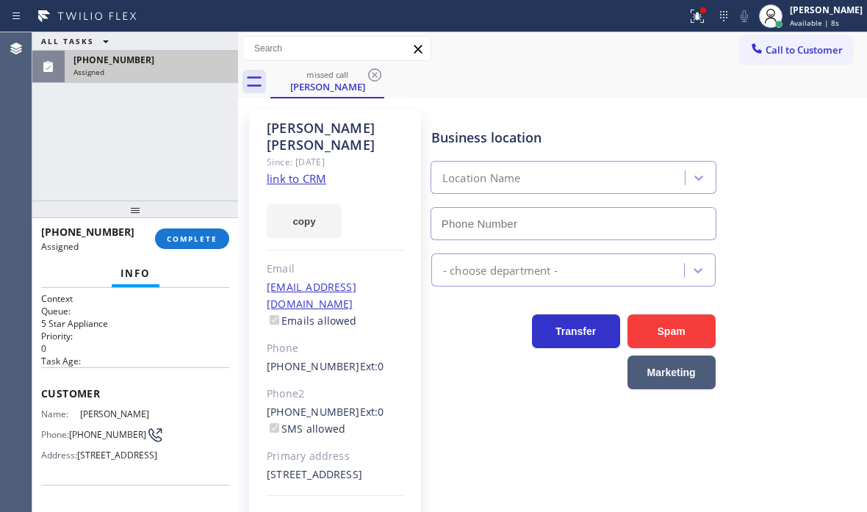
type input "[PHONE_NUMBER]"
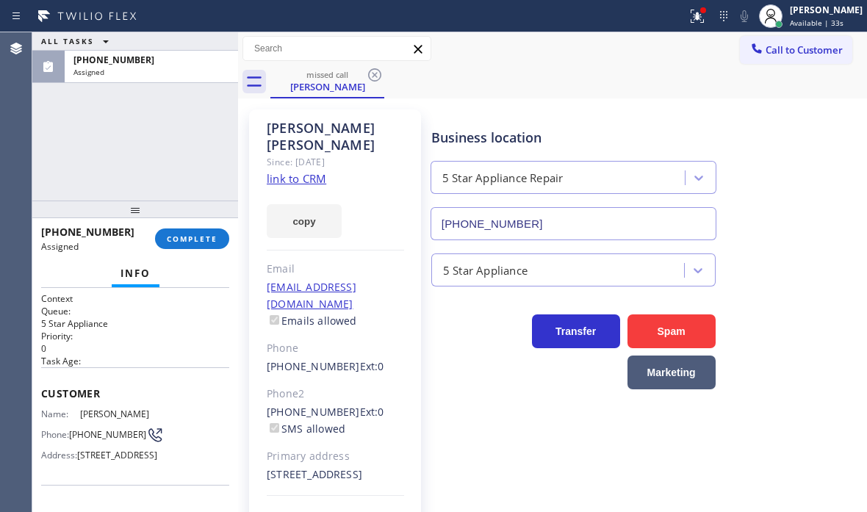
click at [189, 35] on div "ALL TASKS ALL TASKS ACTIVE TASKS TASKS IN WRAP UP" at bounding box center [135, 41] width 206 height 18
click at [189, 43] on div "ALL TASKS ALL TASKS ACTIVE TASKS TASKS IN WRAP UP" at bounding box center [135, 41] width 206 height 18
click at [192, 39] on div "ALL TASKS ALL TASKS ACTIVE TASKS TASKS IN WRAP UP" at bounding box center [135, 41] width 206 height 18
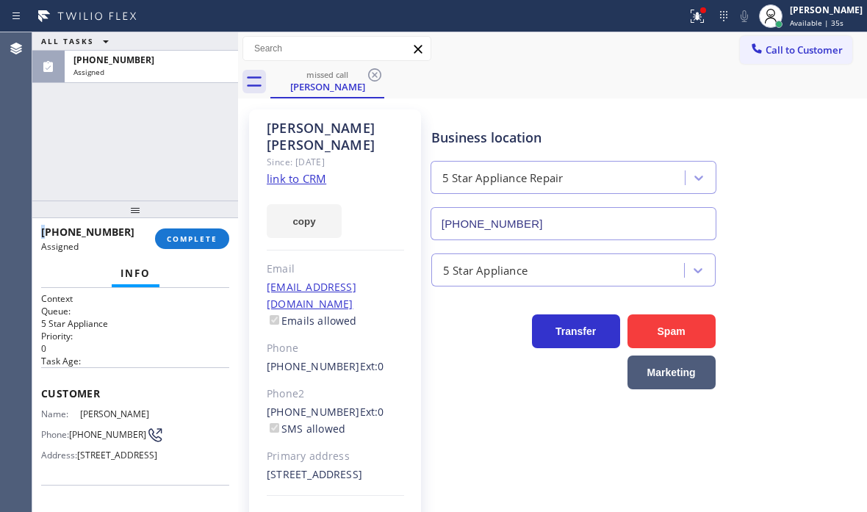
click at [193, 39] on div "ALL TASKS ALL TASKS ACTIVE TASKS TASKS IN WRAP UP" at bounding box center [135, 41] width 206 height 18
click at [193, 38] on div "ALL TASKS ALL TASKS ACTIVE TASKS TASKS IN WRAP UP" at bounding box center [135, 41] width 206 height 18
click at [192, 38] on div "ALL TASKS ALL TASKS ACTIVE TASKS TASKS IN WRAP UP" at bounding box center [135, 41] width 206 height 18
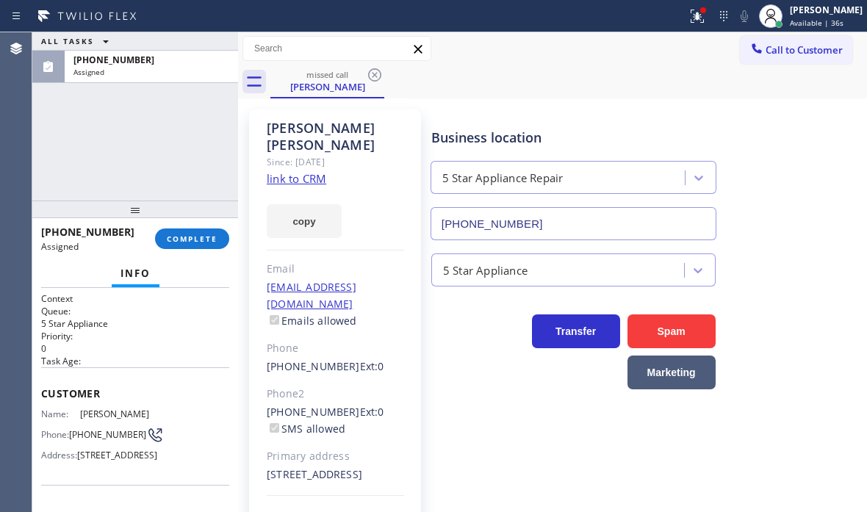
click at [192, 38] on div "ALL TASKS ALL TASKS ACTIVE TASKS TASKS IN WRAP UP" at bounding box center [135, 41] width 206 height 18
click at [191, 38] on div "ALL TASKS ALL TASKS ACTIVE TASKS TASKS IN WRAP UP" at bounding box center [135, 41] width 206 height 18
drag, startPoint x: 178, startPoint y: 45, endPoint x: 533, endPoint y: 45, distance: 355.5
click at [183, 45] on div "ALL TASKS ALL TASKS ACTIVE TASKS TASKS IN WRAP UP" at bounding box center [135, 41] width 206 height 18
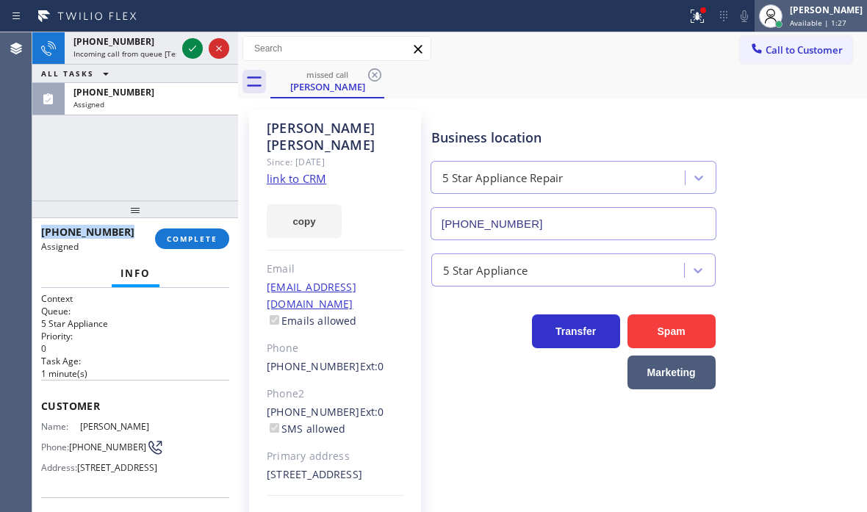
click at [797, 18] on span "Available | 1:27" at bounding box center [818, 23] width 57 height 10
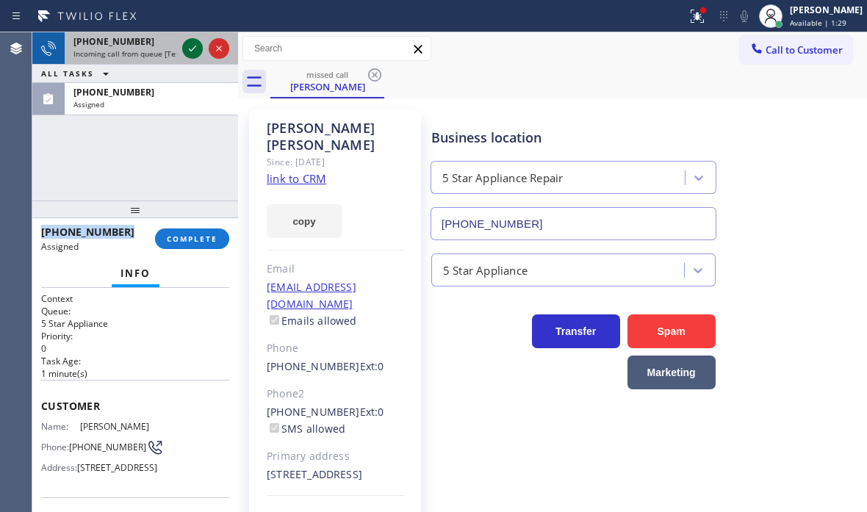
click at [185, 48] on icon at bounding box center [193, 49] width 18 height 18
